Goal: Task Accomplishment & Management: Manage account settings

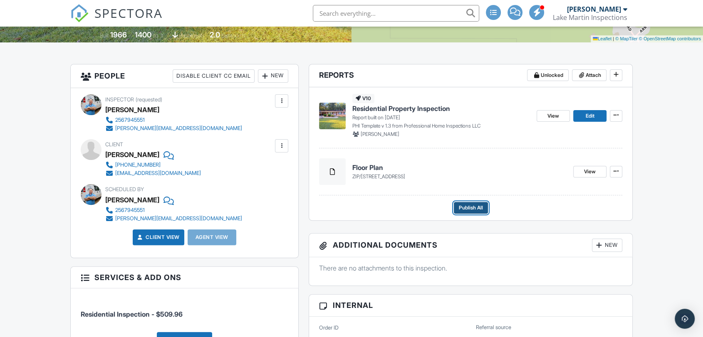
click at [476, 207] on span "Publish All" at bounding box center [471, 208] width 24 height 8
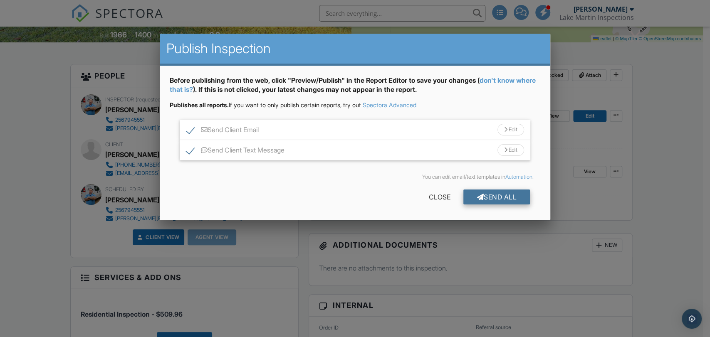
click at [497, 198] on div "Send All" at bounding box center [497, 197] width 67 height 15
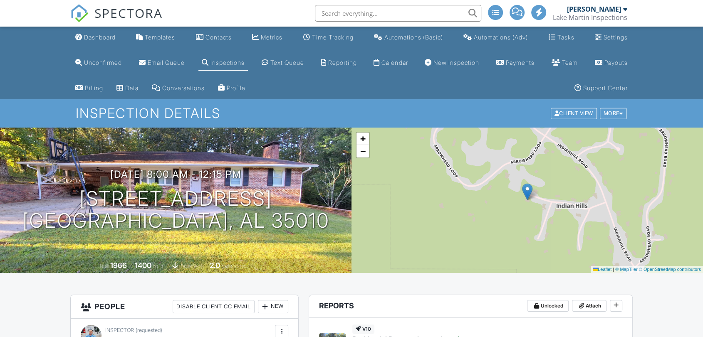
click at [97, 37] on div "Dashboard" at bounding box center [100, 37] width 32 height 7
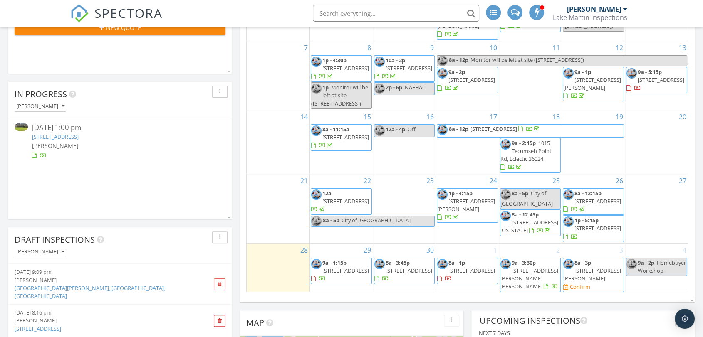
scroll to position [33, 0]
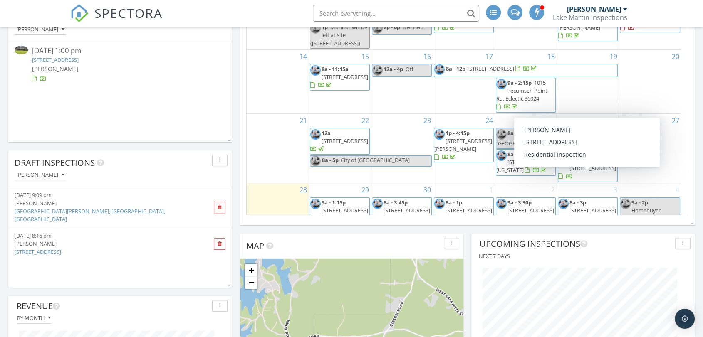
click at [587, 172] on span "74 Boxwood Rd , Alexander City 35010" at bounding box center [593, 167] width 47 height 7
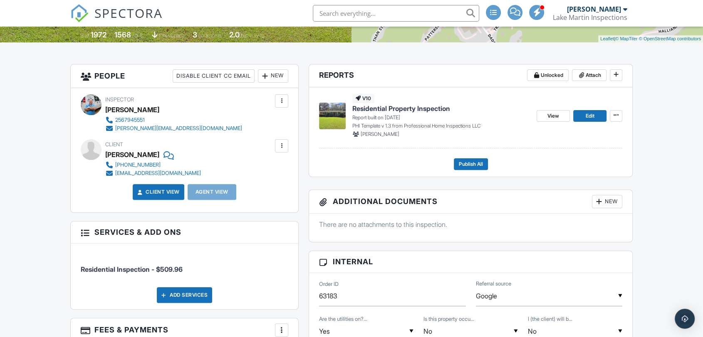
click at [367, 107] on span "Residential Property Inspection" at bounding box center [401, 108] width 98 height 9
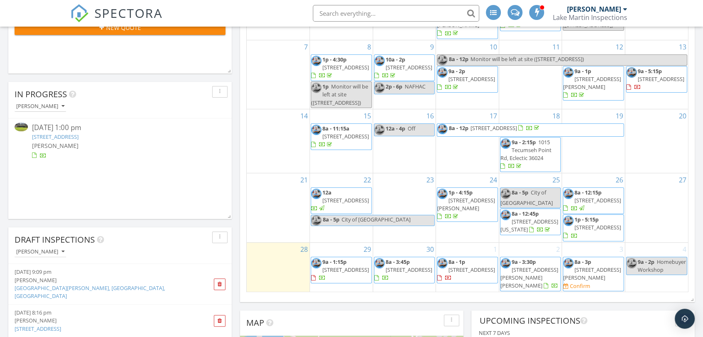
scroll to position [33, 0]
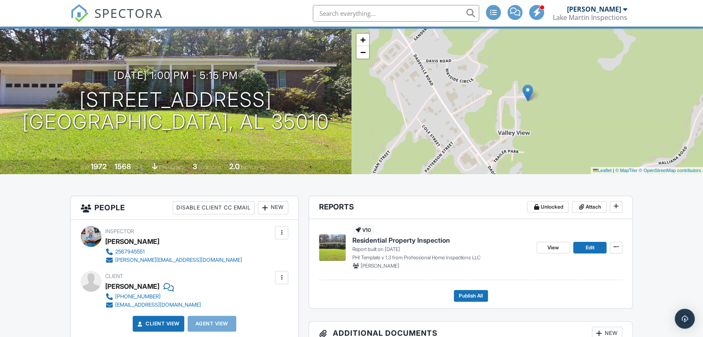
scroll to position [231, 0]
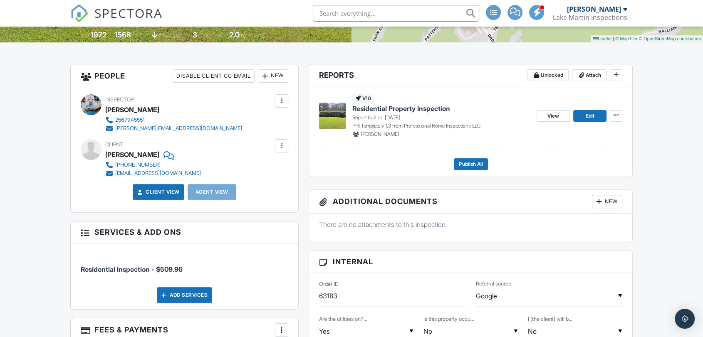
click at [399, 107] on span "Residential Property Inspection" at bounding box center [401, 108] width 98 height 9
